Goal: Book appointment/travel/reservation

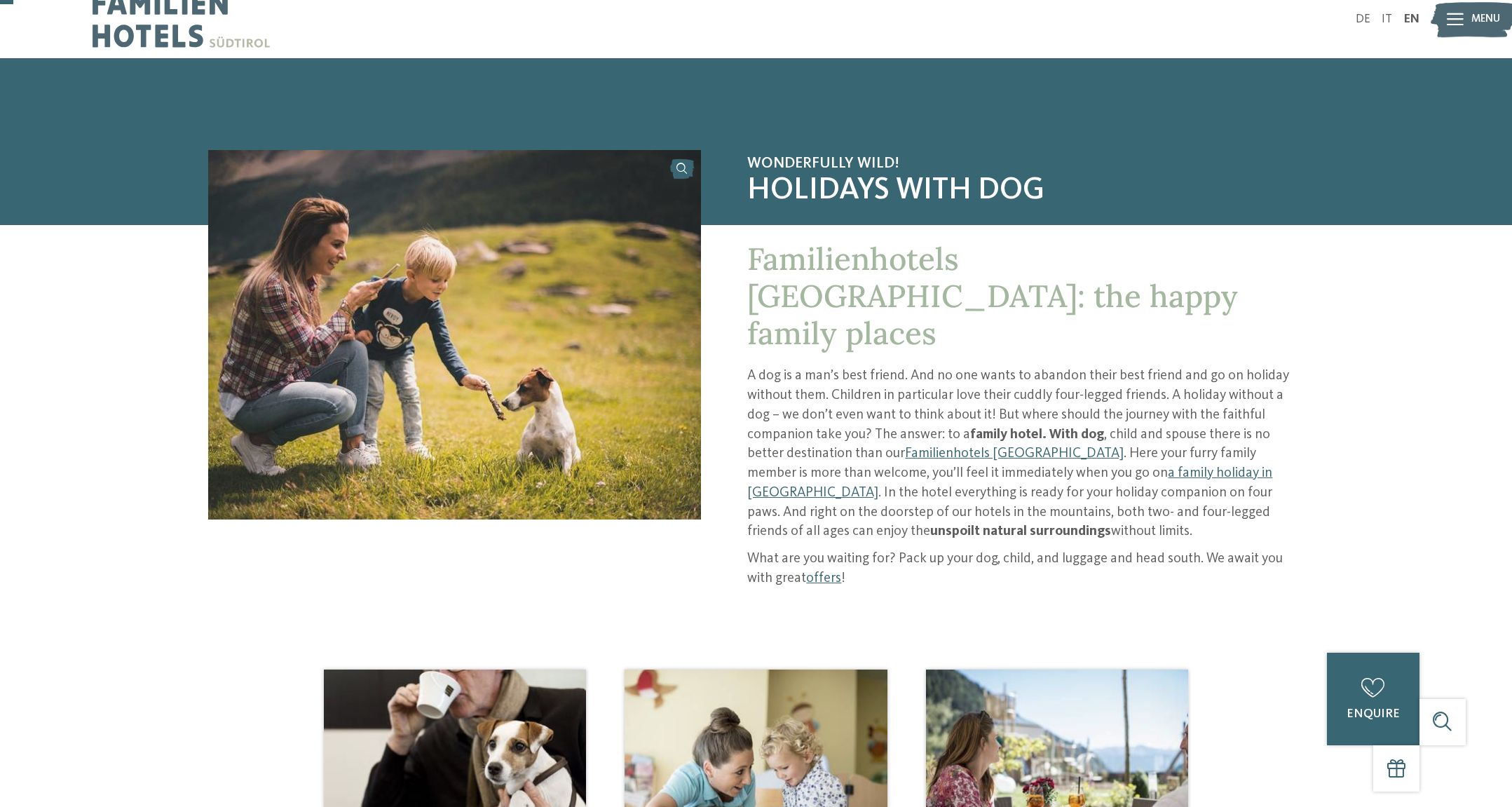
scroll to position [19, 0]
click at [973, 446] on link "Familienhotels [GEOGRAPHIC_DATA]" at bounding box center [1014, 453] width 219 height 14
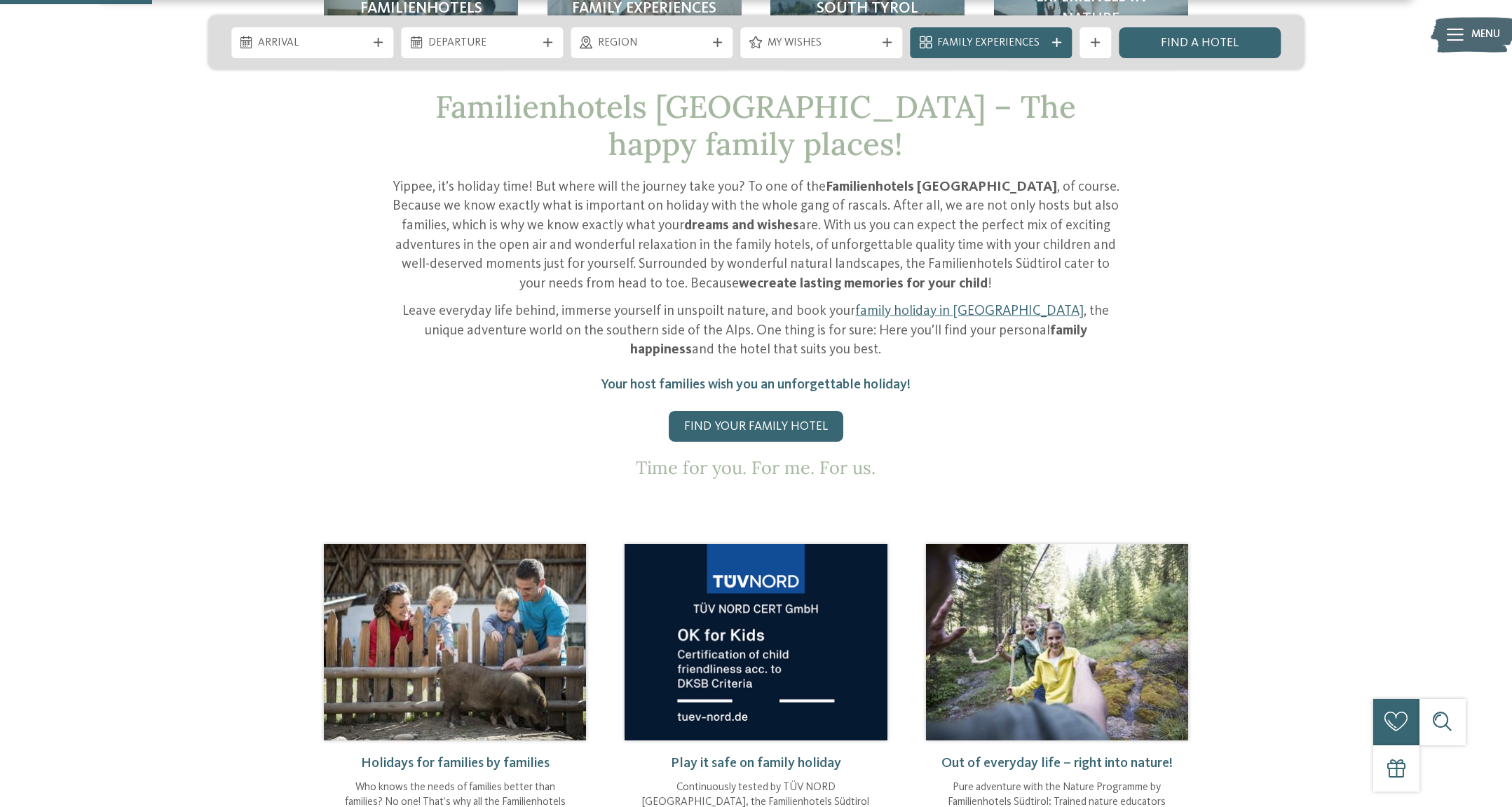
scroll to position [822, 0]
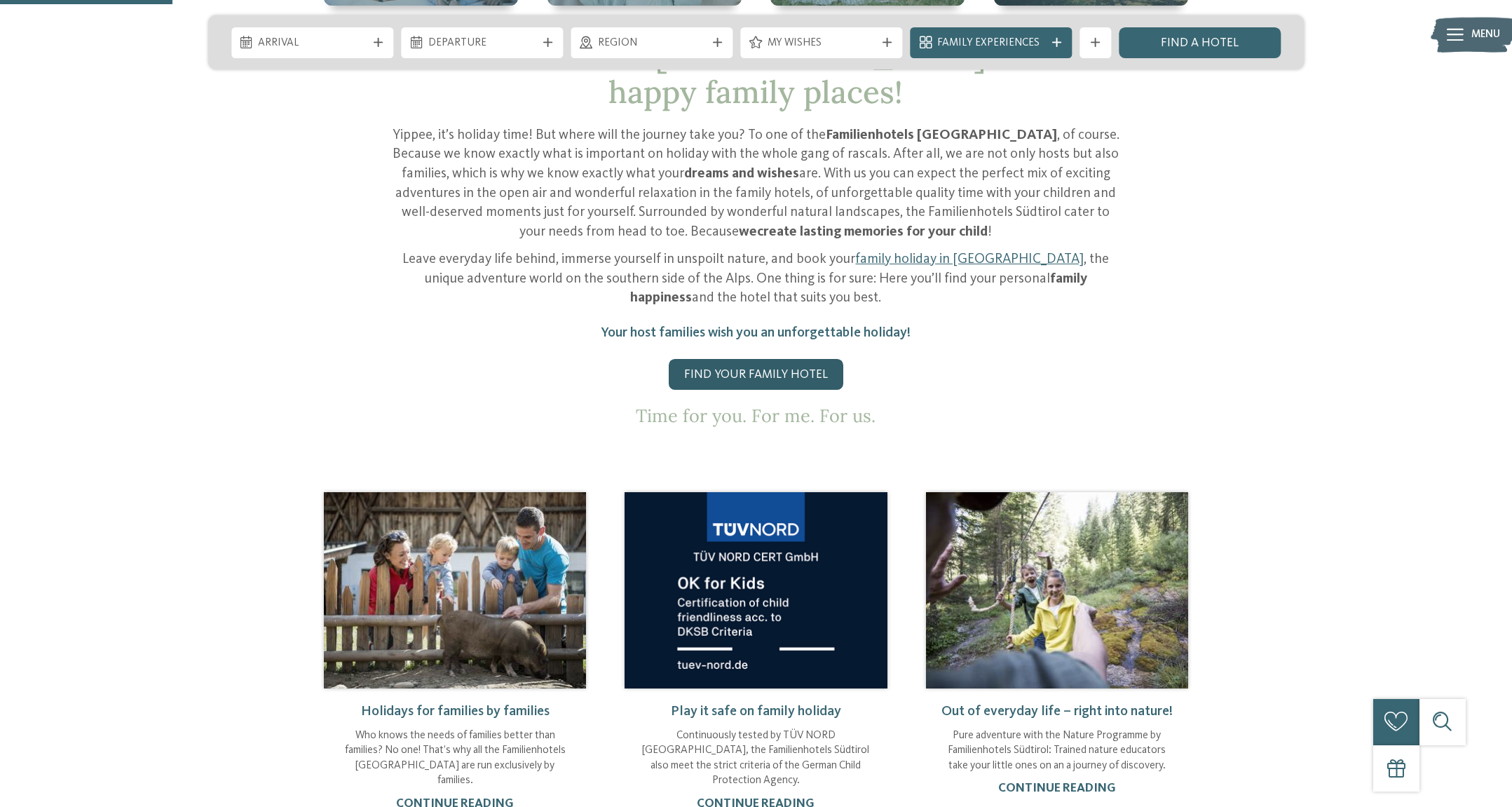
click at [765, 359] on link "Find your family hotel" at bounding box center [756, 375] width 174 height 31
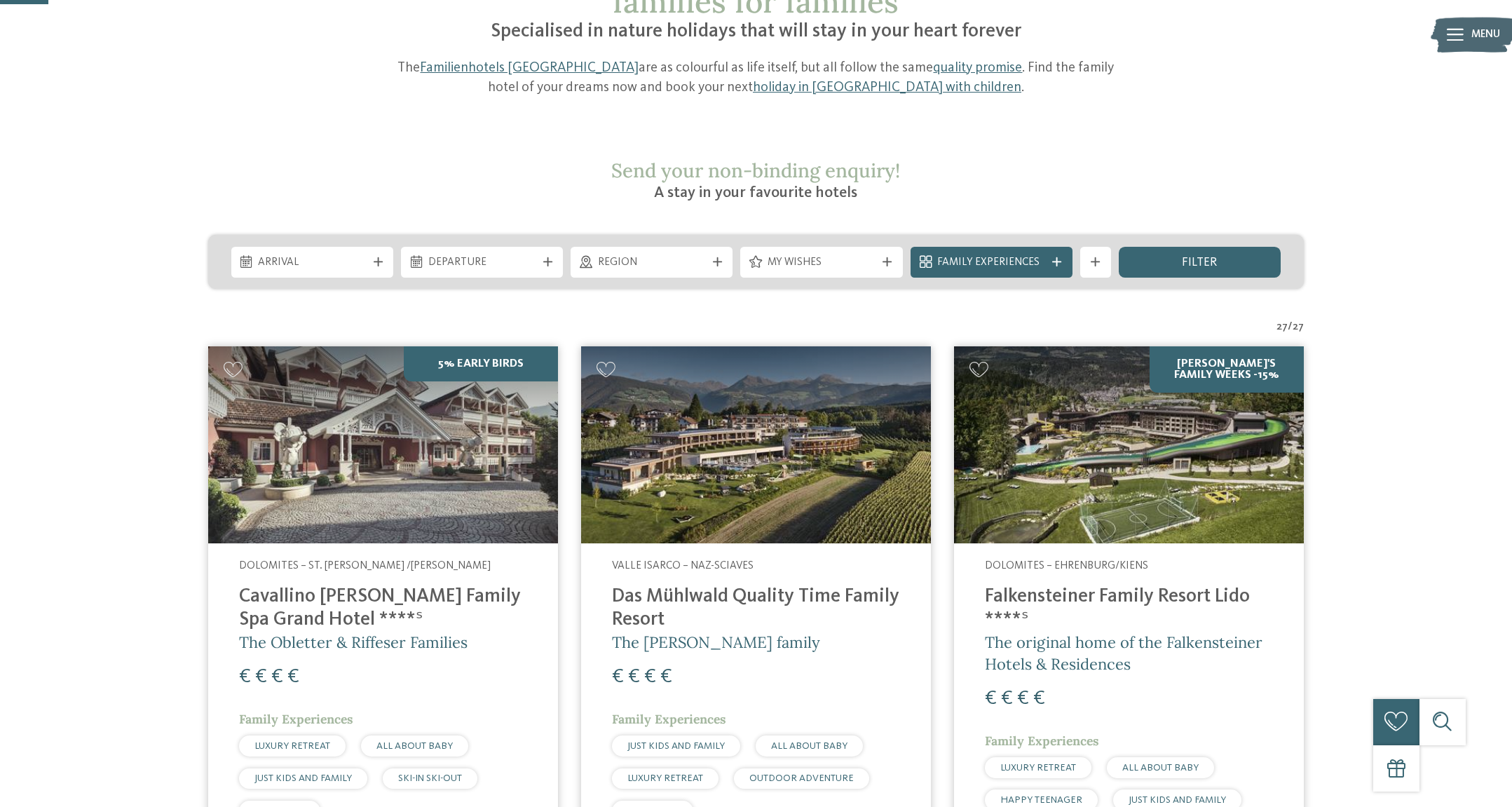
scroll to position [167, 0]
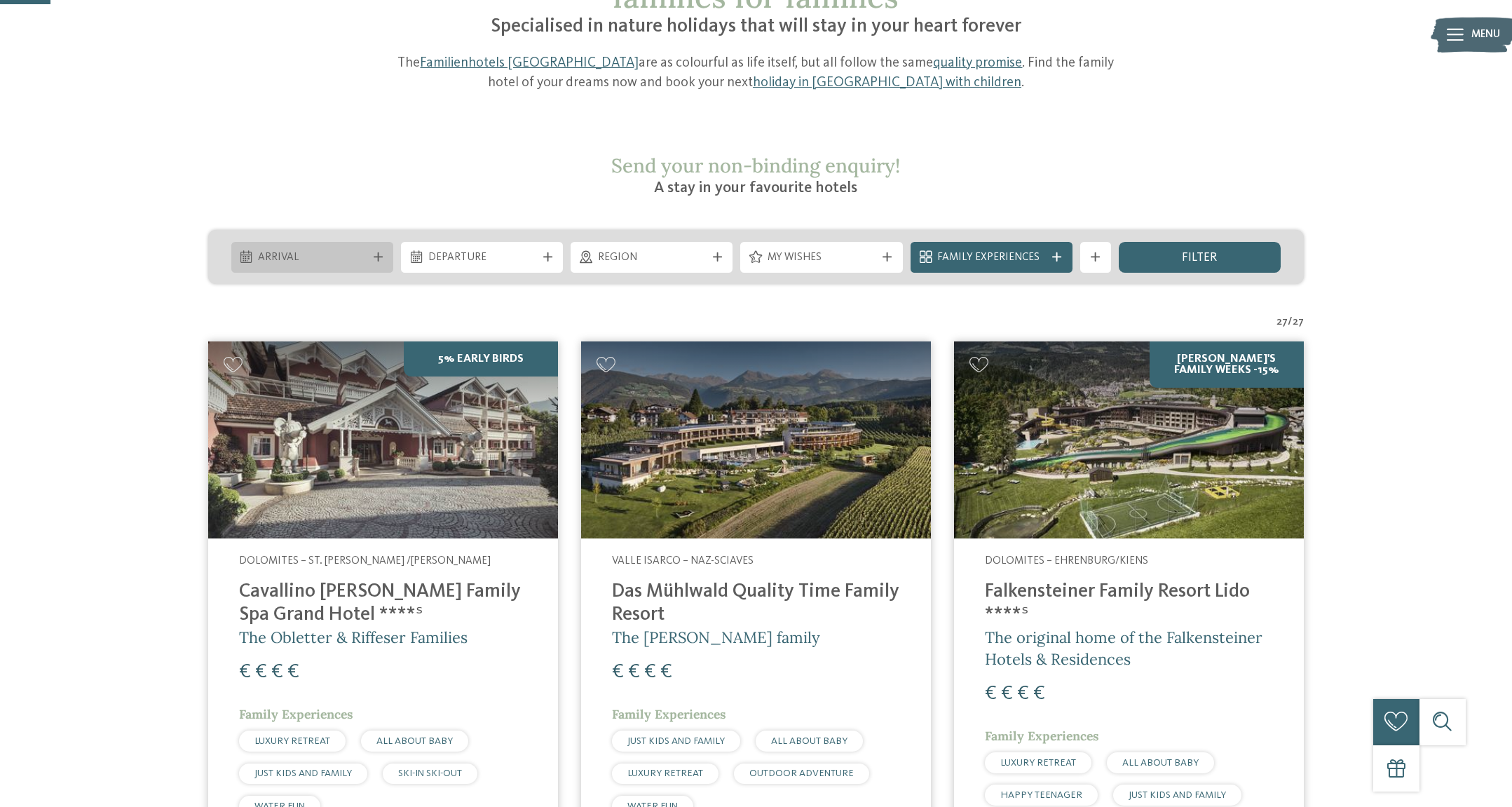
click at [363, 250] on span "Arrival" at bounding box center [312, 257] width 108 height 15
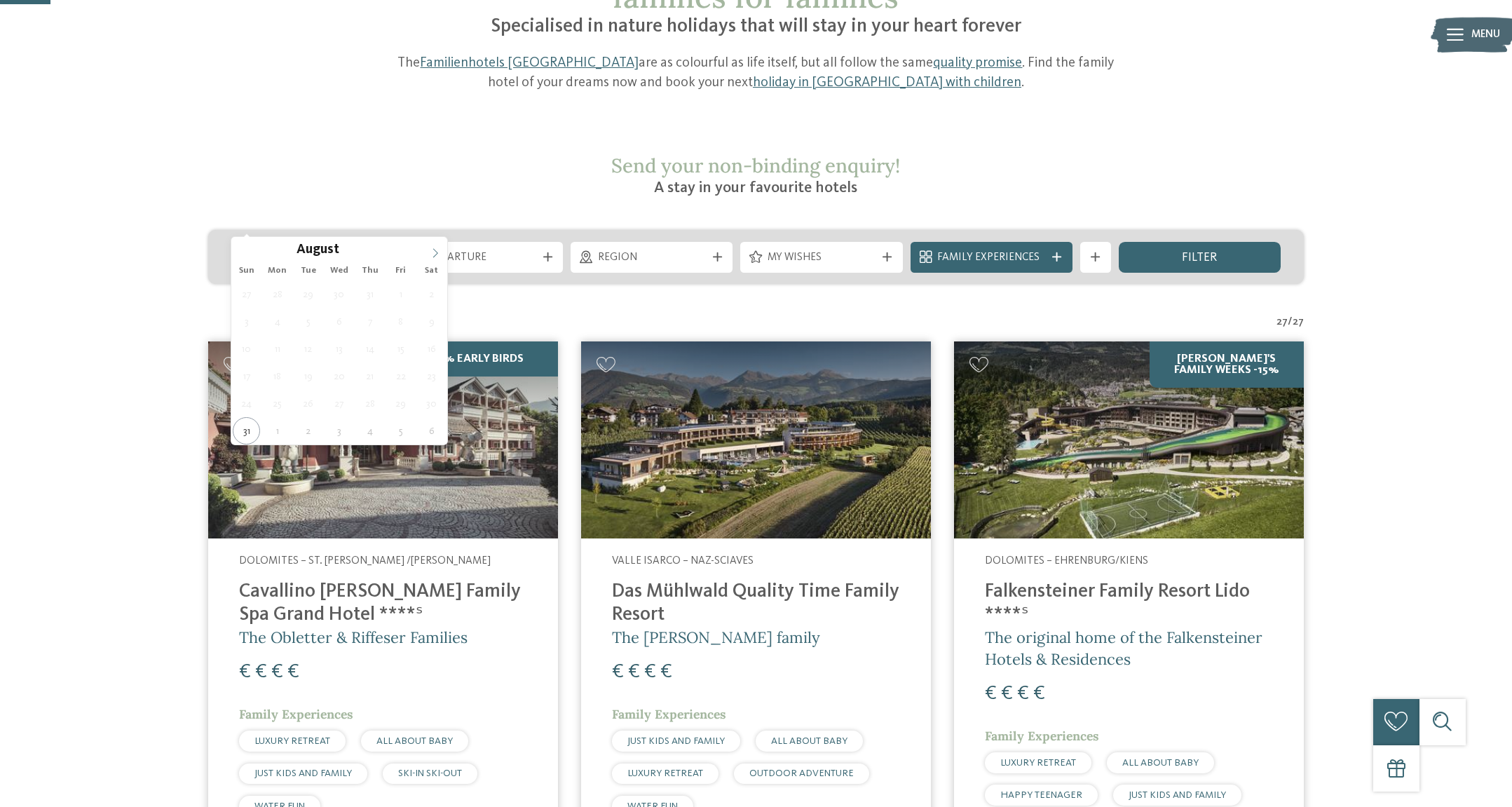
click at [435, 249] on icon at bounding box center [436, 253] width 10 height 10
type div "29.09.2025"
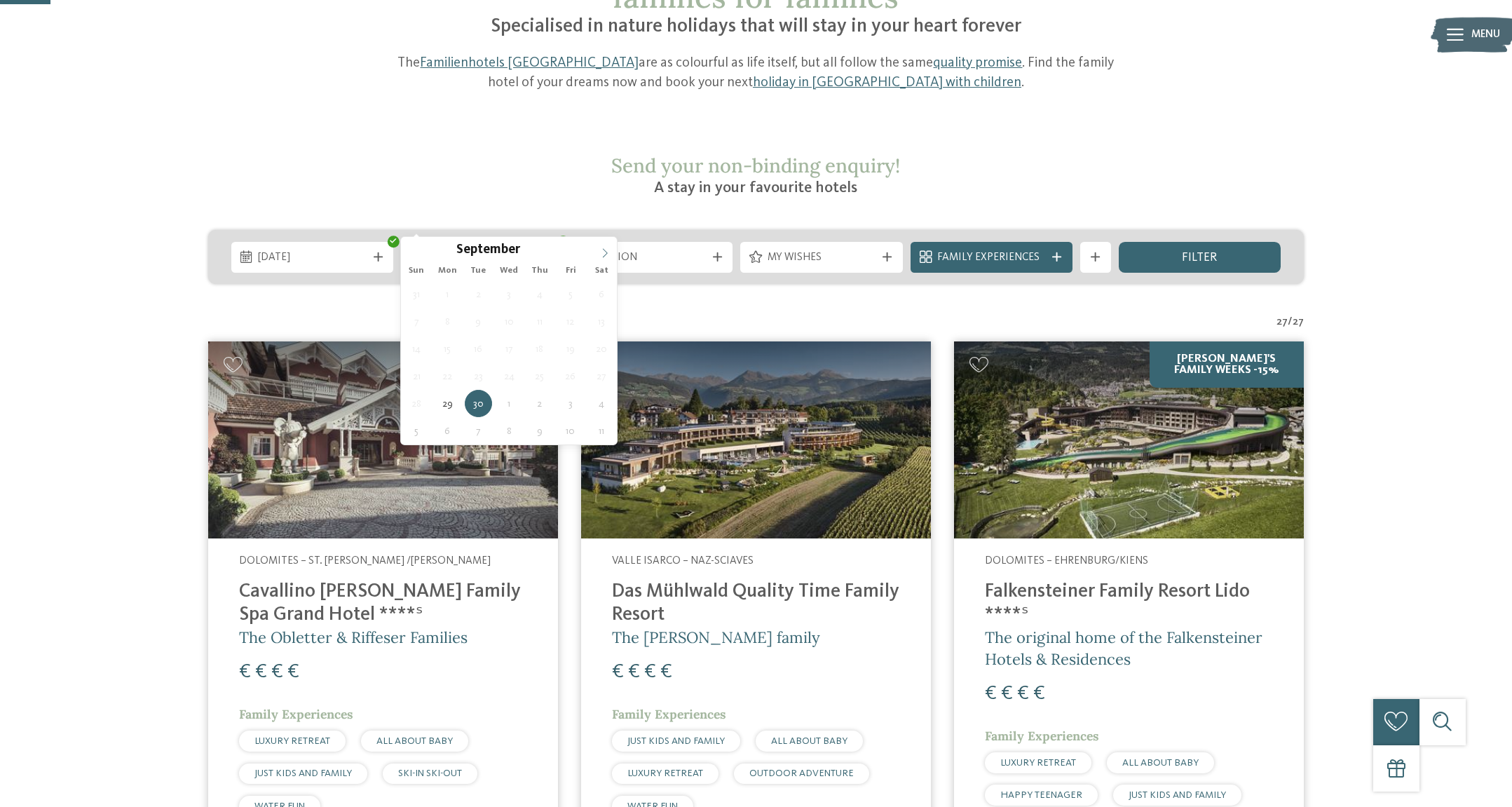
click at [604, 255] on icon at bounding box center [605, 253] width 10 height 10
type div "06.10.2025"
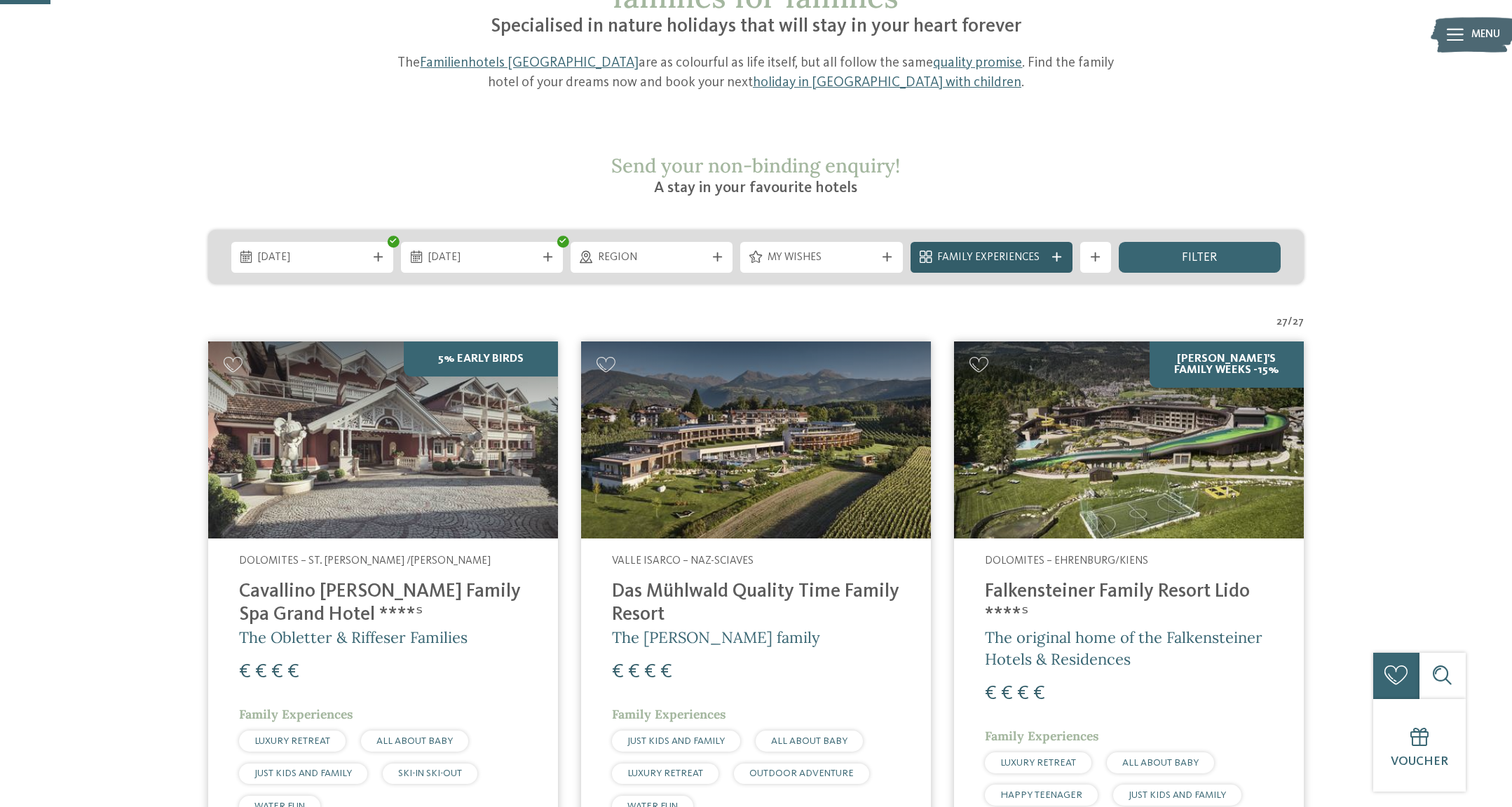
click at [1002, 250] on span "Family Experiences" at bounding box center [991, 257] width 108 height 15
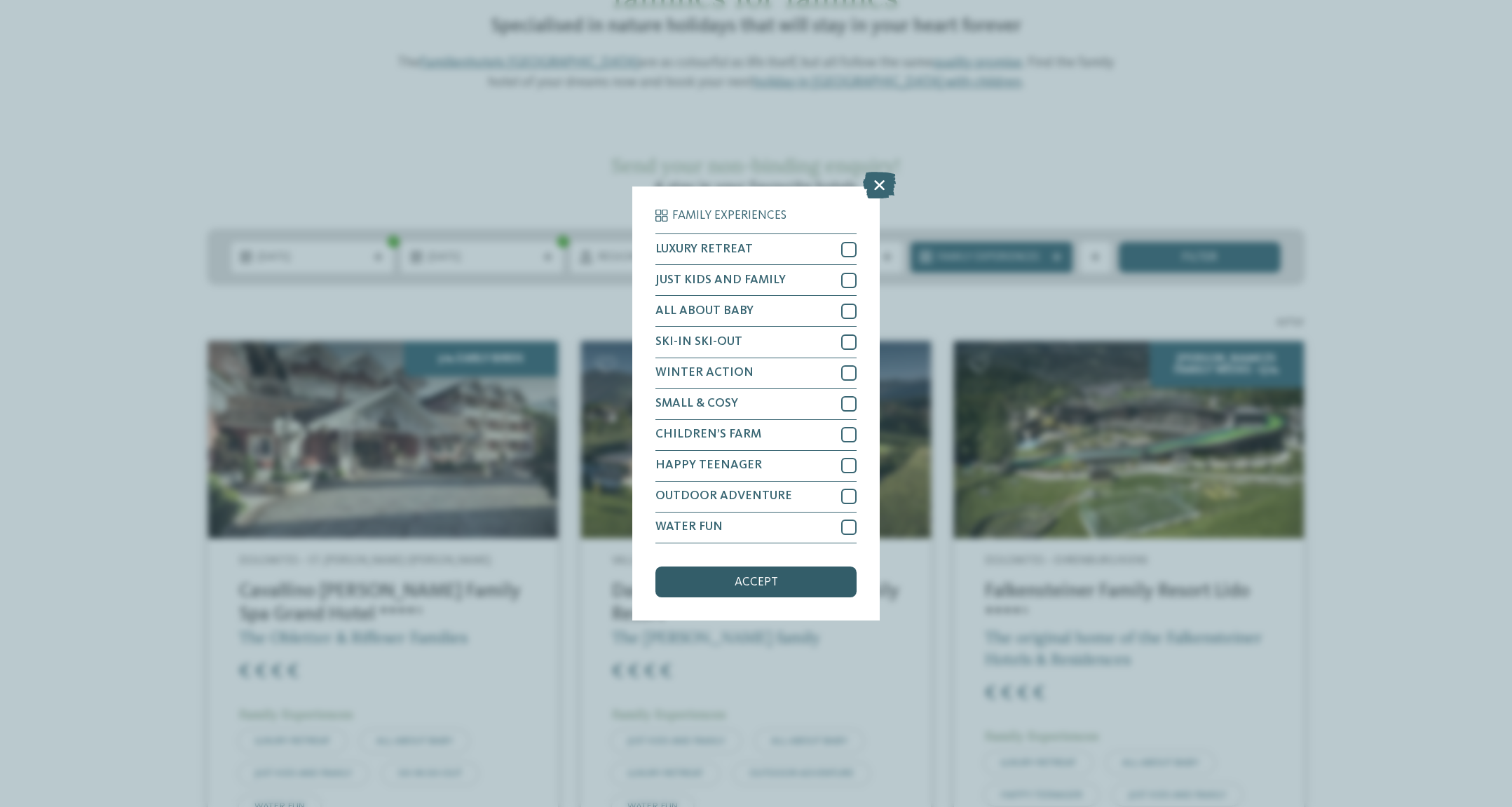
click at [772, 588] on span "accept" at bounding box center [756, 583] width 43 height 13
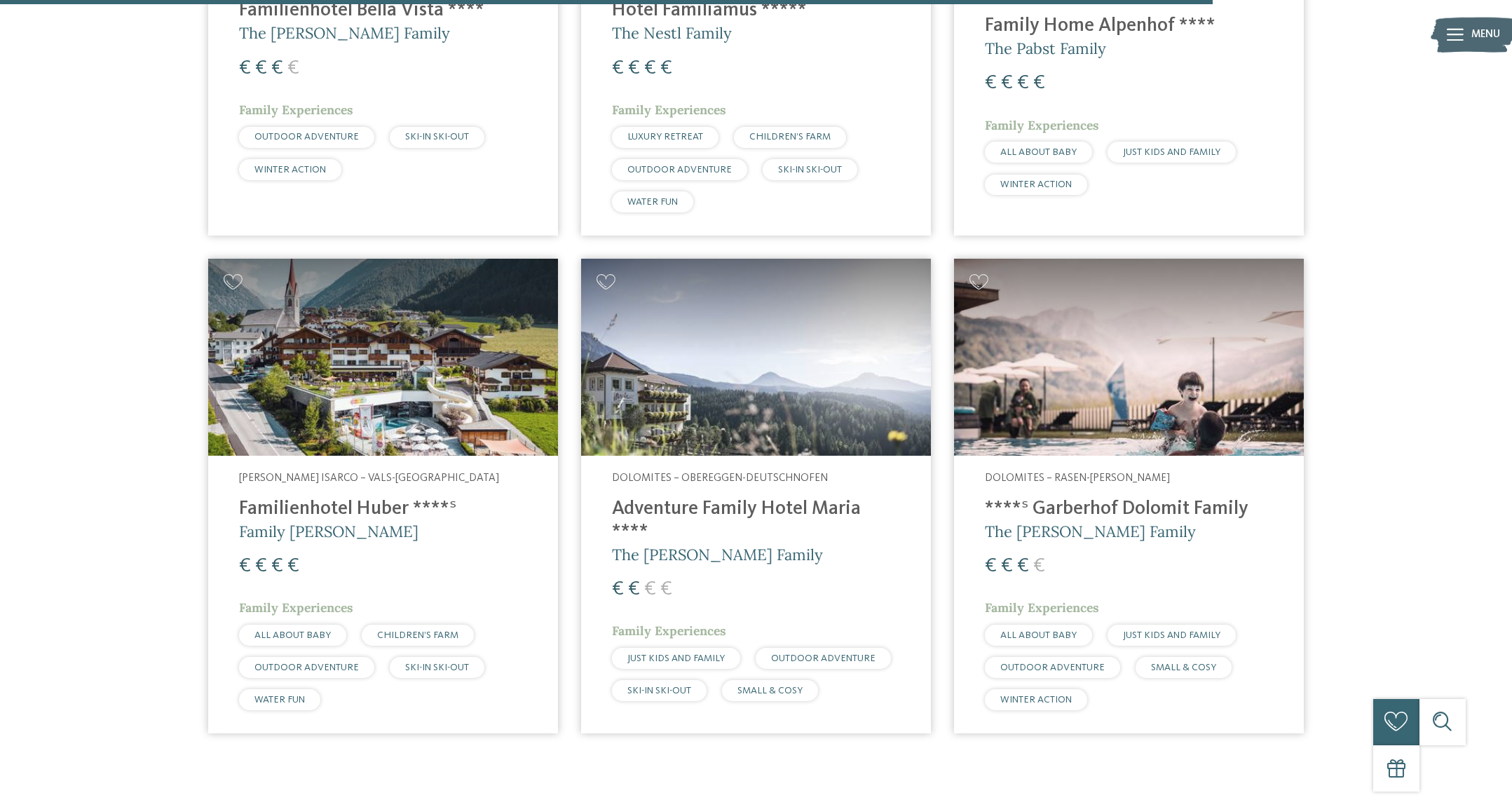
scroll to position [2921, 0]
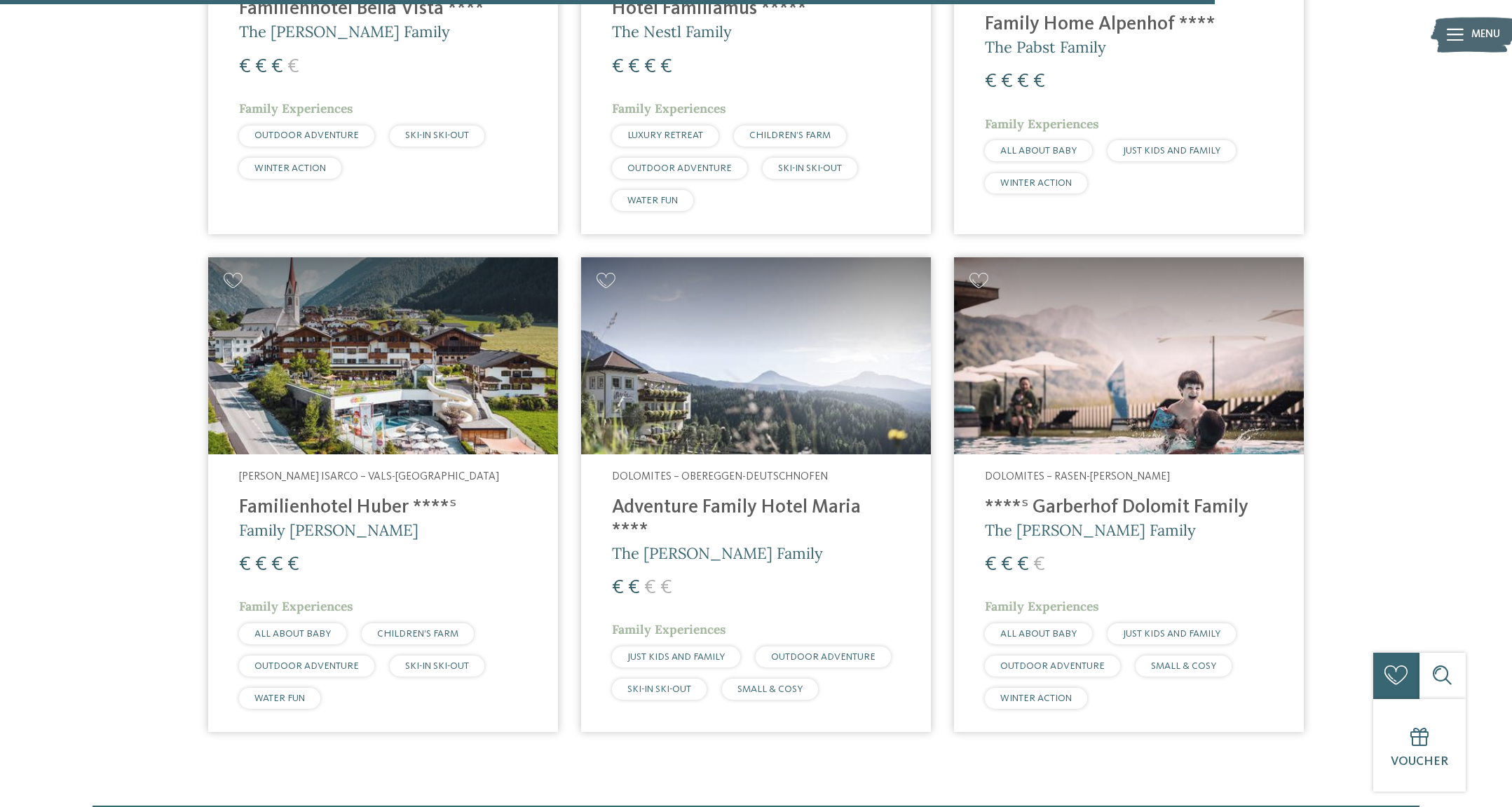
click at [1078, 326] on img at bounding box center [1129, 355] width 350 height 197
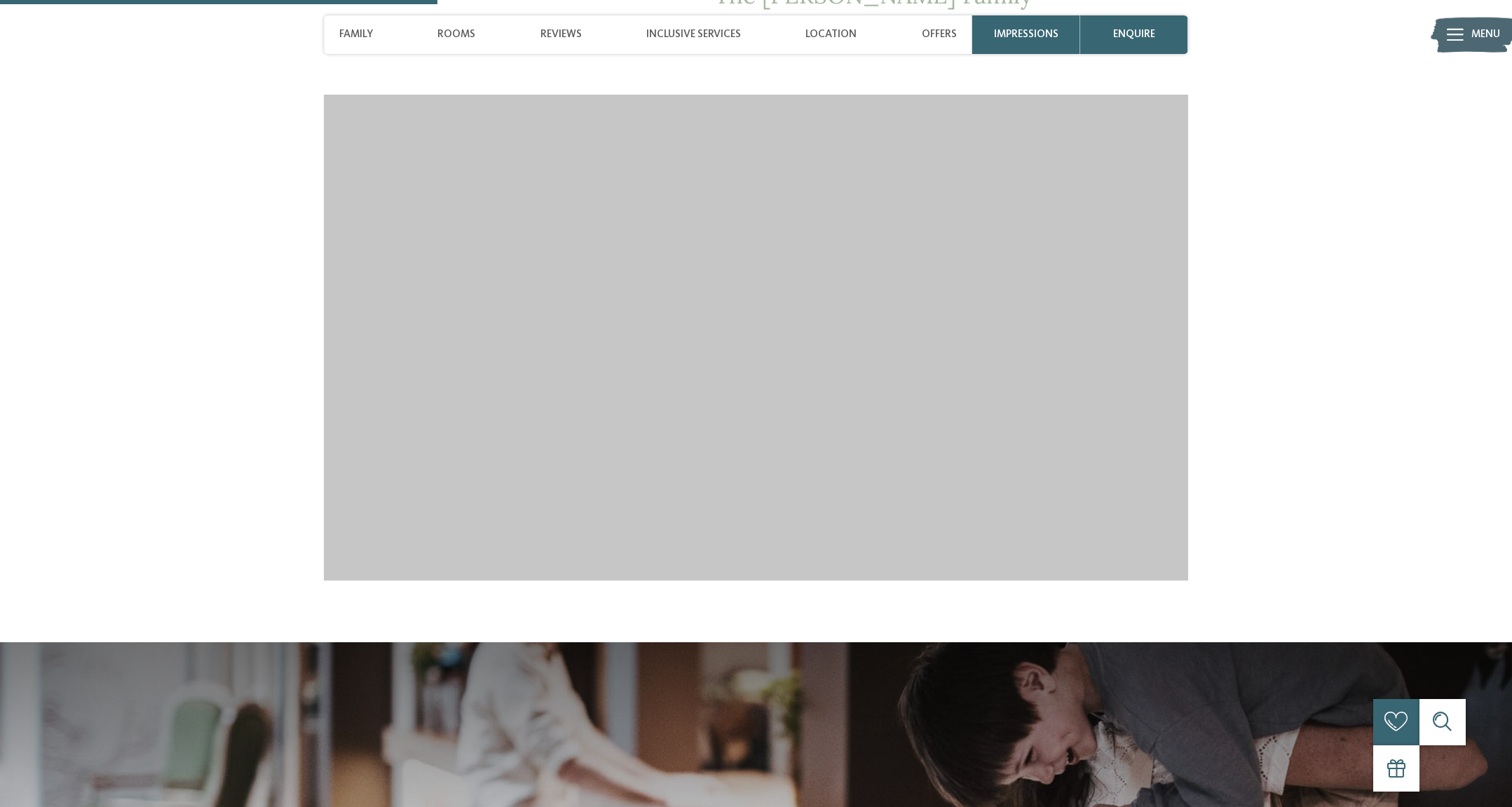
scroll to position [1640, 0]
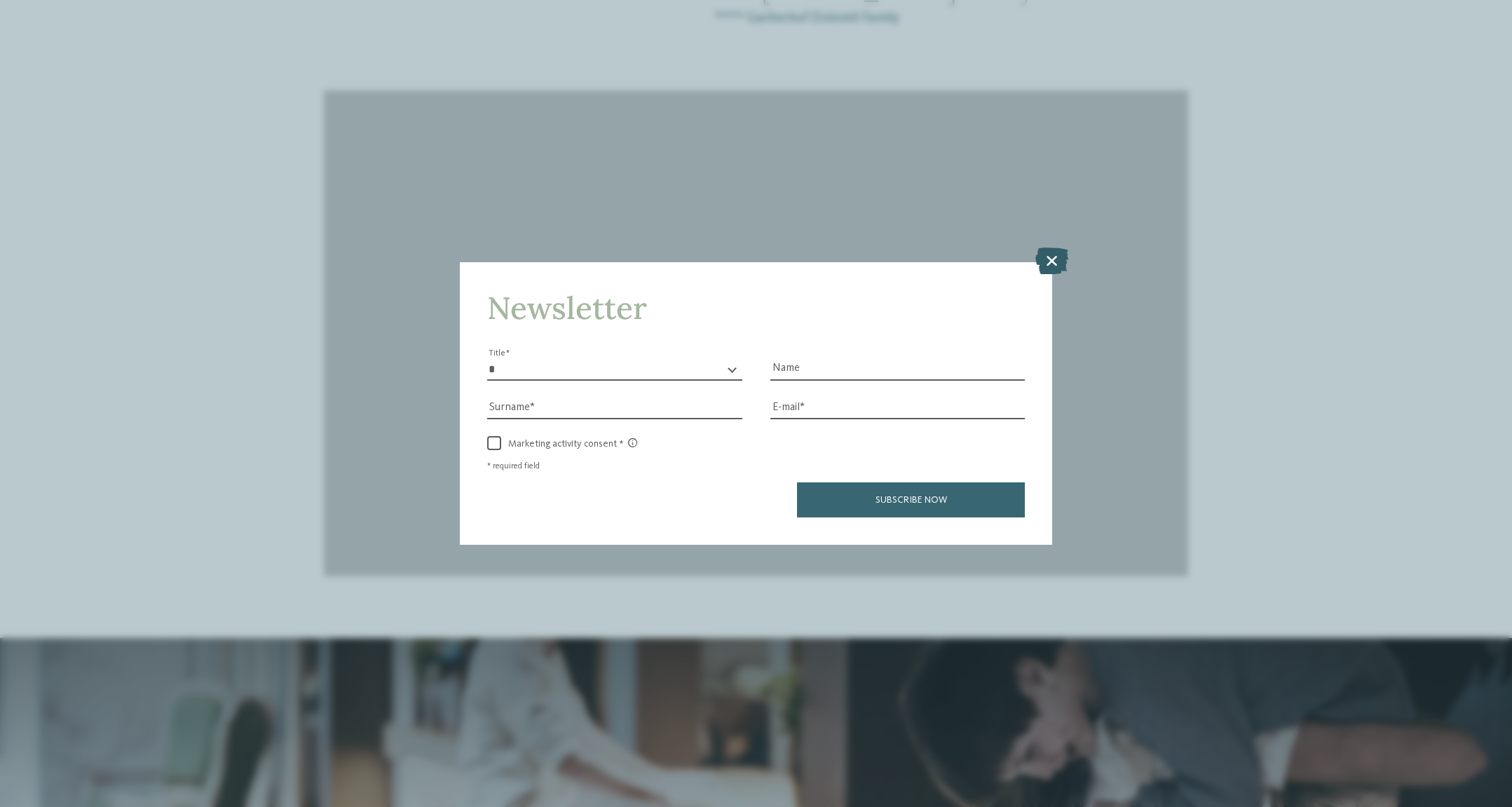
click at [1049, 264] on icon at bounding box center [1051, 260] width 33 height 27
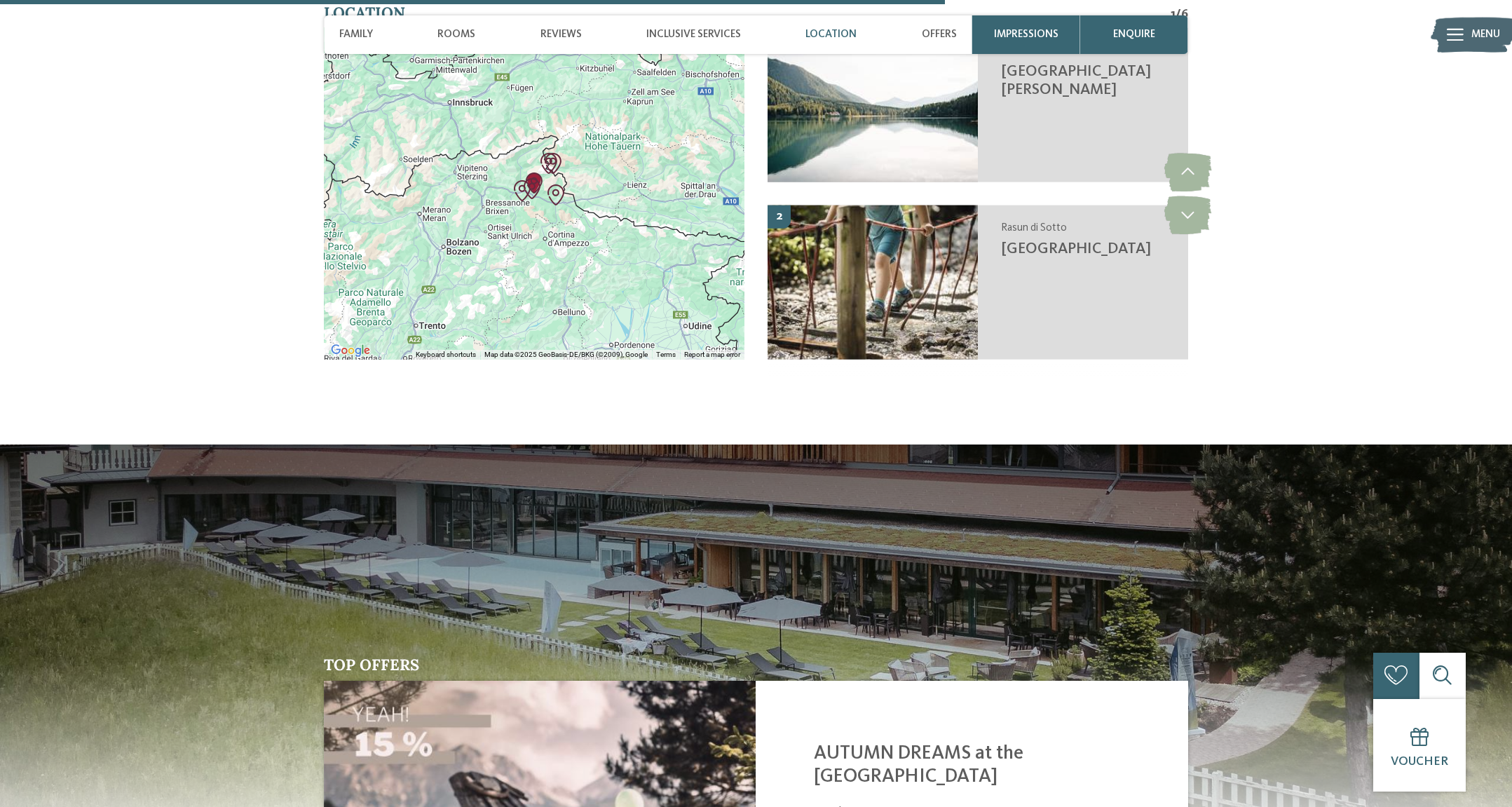
scroll to position [3541, 0]
